Goal: Task Accomplishment & Management: Complete application form

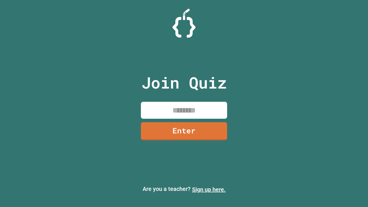
click at [209, 189] on link "Sign up here." at bounding box center [209, 189] width 34 height 7
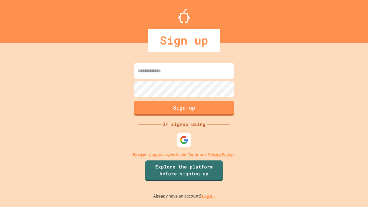
click at [209, 196] on link "Log in." at bounding box center [208, 196] width 13 height 6
